Goal: Navigation & Orientation: Find specific page/section

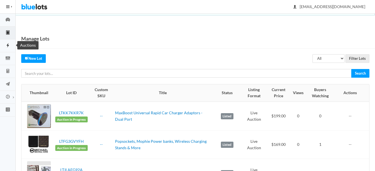
click at [6, 44] on icon "flash" at bounding box center [8, 45] width 16 height 5
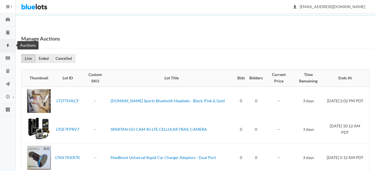
click at [7, 43] on icon "flash" at bounding box center [8, 45] width 16 height 5
